Goal: Understand process/instructions: Learn how to perform a task or action

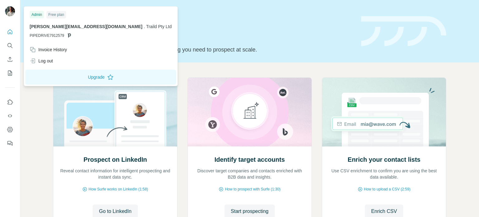
click at [8, 12] on img at bounding box center [10, 11] width 10 height 10
click at [14, 30] on button "Quick start" at bounding box center [10, 31] width 10 height 11
click at [12, 9] on img at bounding box center [10, 11] width 10 height 10
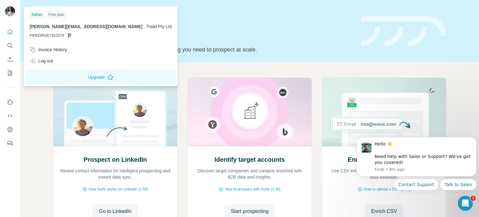
click at [230, 67] on div "Prospect on LinkedIn Reveal contact information for intelligent prospecting and…" at bounding box center [249, 165] width 459 height 207
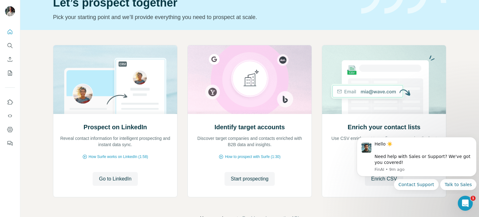
scroll to position [52, 0]
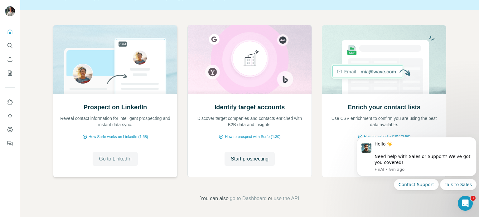
click at [121, 161] on span "Go to LinkedIn" at bounding box center [115, 158] width 32 height 7
click at [12, 35] on icon "Quick start" at bounding box center [10, 32] width 6 height 6
drag, startPoint x: 453, startPoint y: 149, endPoint x: 365, endPoint y: 148, distance: 87.9
click at [365, 148] on div "Hello ☀️ ​ Need help with Sales or Support? We've got you covered! [GEOGRAPHIC_…" at bounding box center [416, 156] width 110 height 31
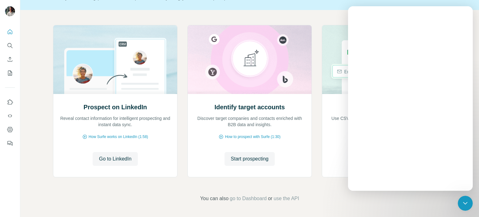
scroll to position [0, 0]
drag, startPoint x: 472, startPoint y: 140, endPoint x: 475, endPoint y: 81, distance: 59.6
click at [0, 216] on div at bounding box center [0, 217] width 0 height 0
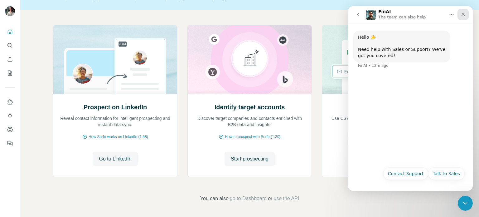
click at [466, 13] on div "Close" at bounding box center [462, 14] width 11 height 11
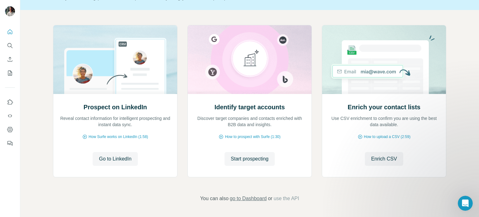
click at [252, 199] on span "go to Dashboard" at bounding box center [248, 198] width 37 height 7
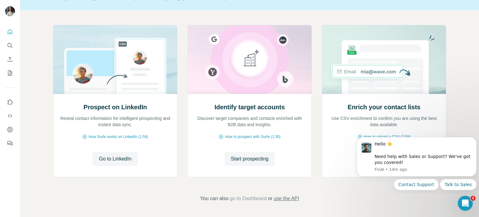
click at [279, 200] on span "use the API" at bounding box center [286, 198] width 26 height 7
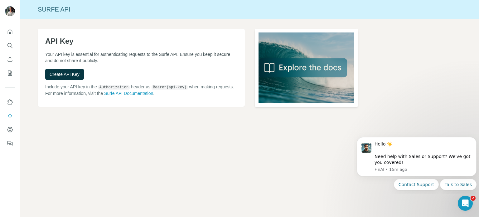
click at [331, 65] on img at bounding box center [307, 68] width 104 height 78
